Goal: Connect with others: Connect with others

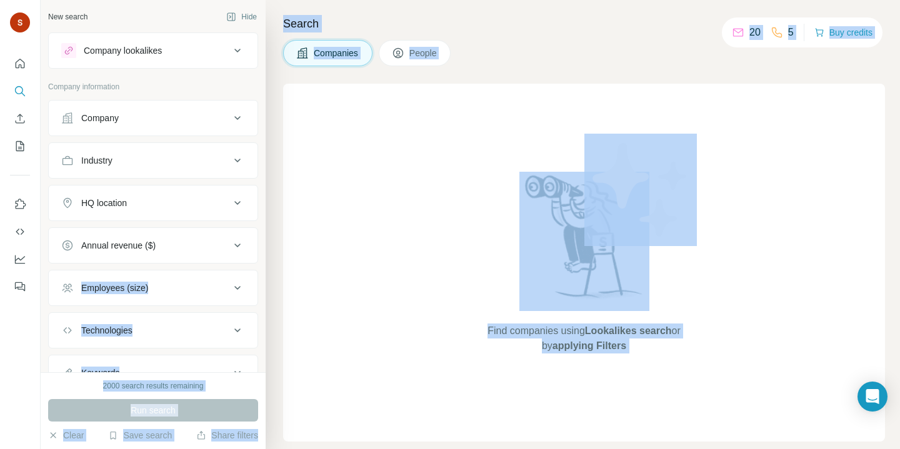
drag, startPoint x: 101, startPoint y: 129, endPoint x: 179, endPoint y: 244, distance: 139.5
click at [179, 244] on body "New search Hide Company lookalikes Company information Company Industry HQ loca…" at bounding box center [450, 224] width 900 height 449
click at [394, 230] on div "Find companies using Lookalikes search or by applying Filters" at bounding box center [584, 263] width 602 height 358
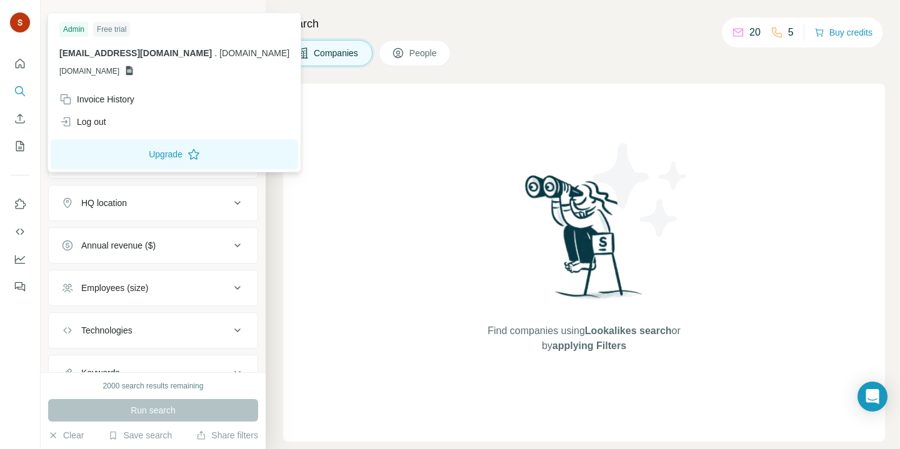
click at [14, 20] on img at bounding box center [20, 22] width 20 height 20
drag, startPoint x: 157, startPoint y: 147, endPoint x: 129, endPoint y: 114, distance: 43.0
click at [129, 114] on div "Admin Free trial [EMAIL_ADDRESS][DOMAIN_NAME] . [DOMAIN_NAME] [DOMAIN_NAME] Inv…" at bounding box center [174, 93] width 247 height 154
click at [129, 114] on div "Log out" at bounding box center [174, 122] width 245 height 22
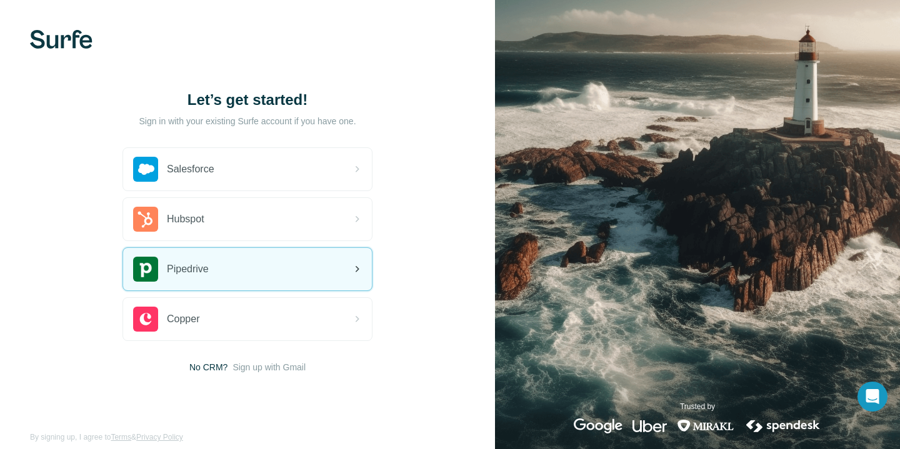
click at [214, 266] on div "Pipedrive" at bounding box center [247, 269] width 249 height 42
